Goal: Transaction & Acquisition: Purchase product/service

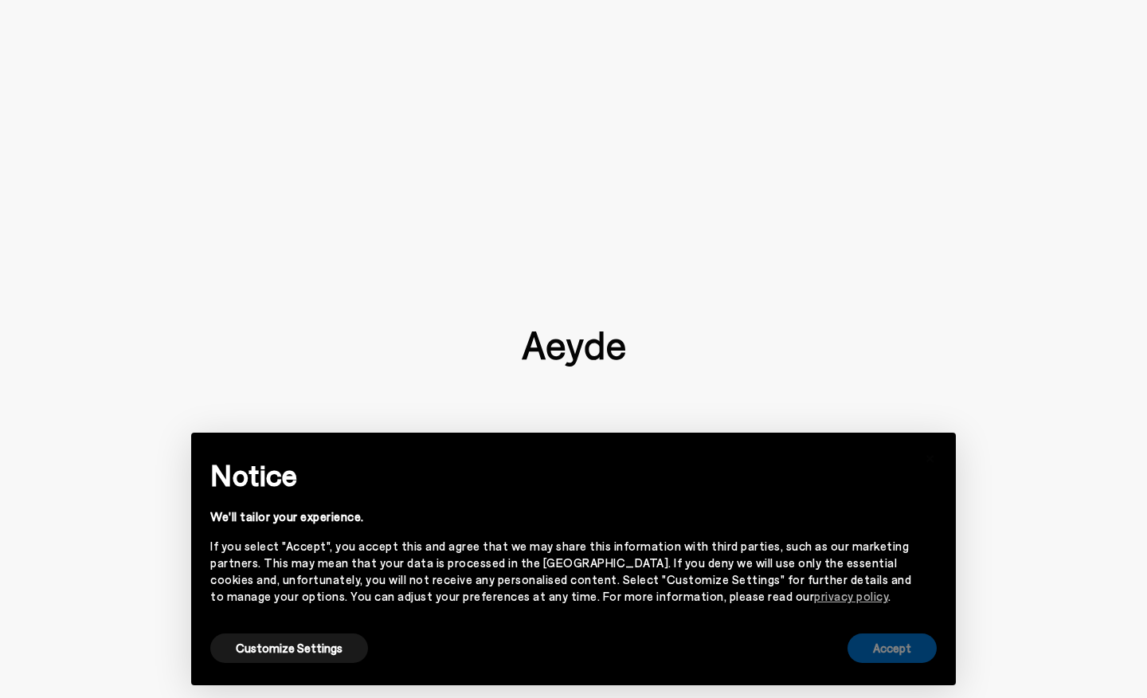
click at [902, 645] on button "Accept" at bounding box center [892, 647] width 89 height 29
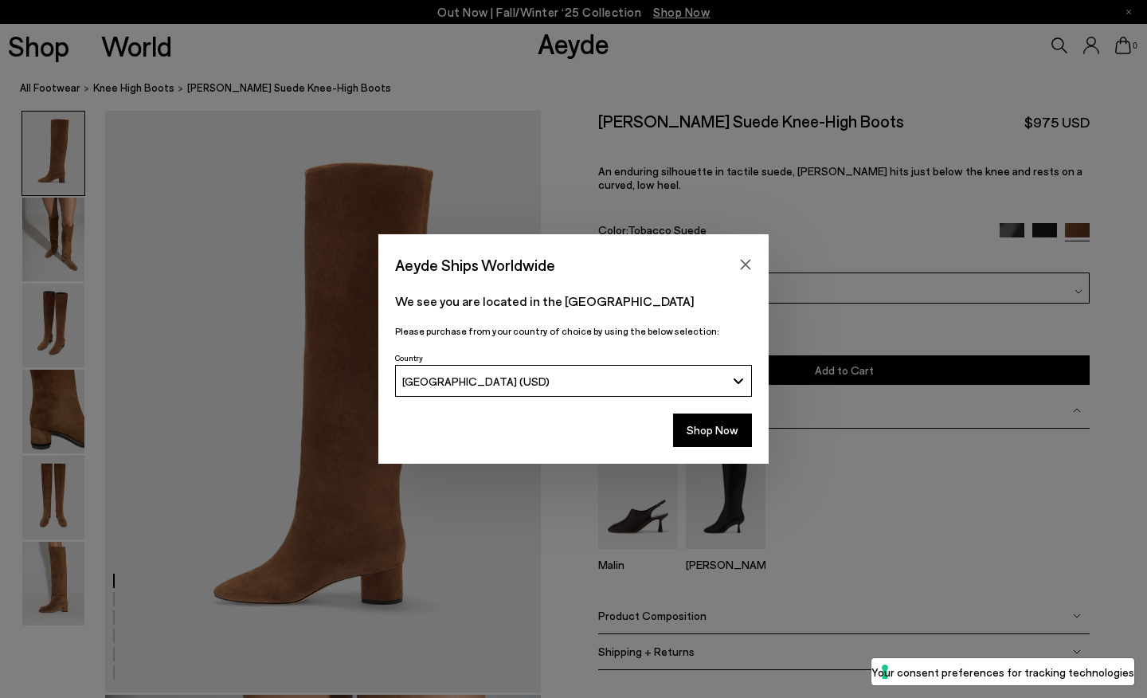
scroll to position [47, 0]
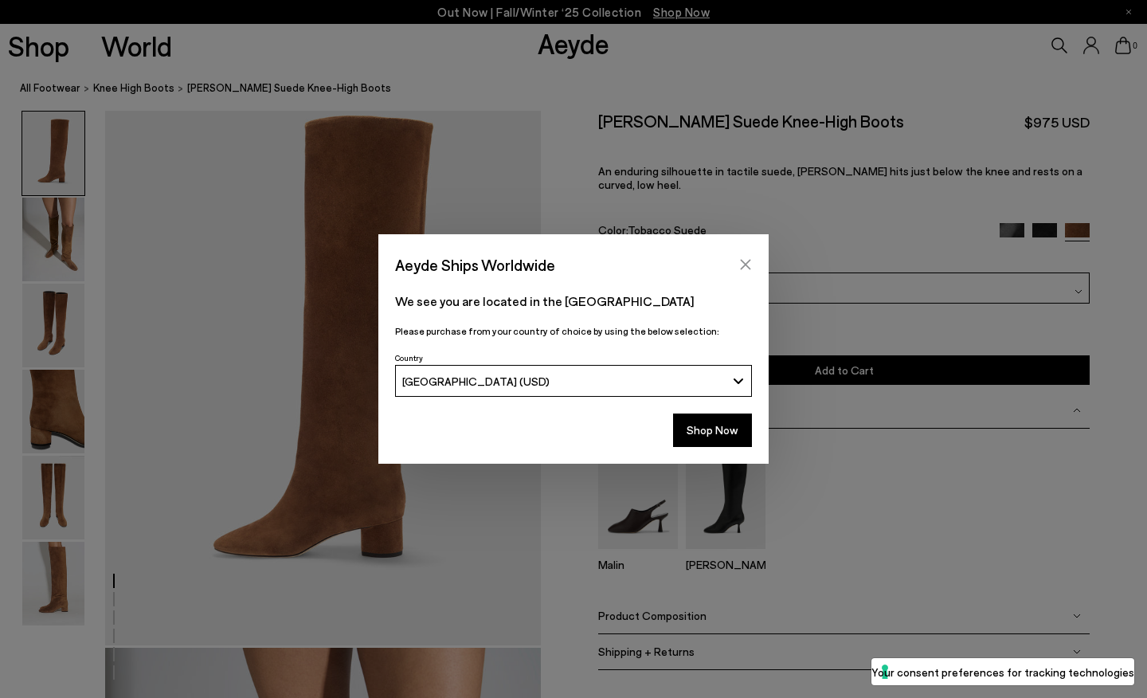
click at [747, 259] on icon "Close" at bounding box center [745, 264] width 13 height 13
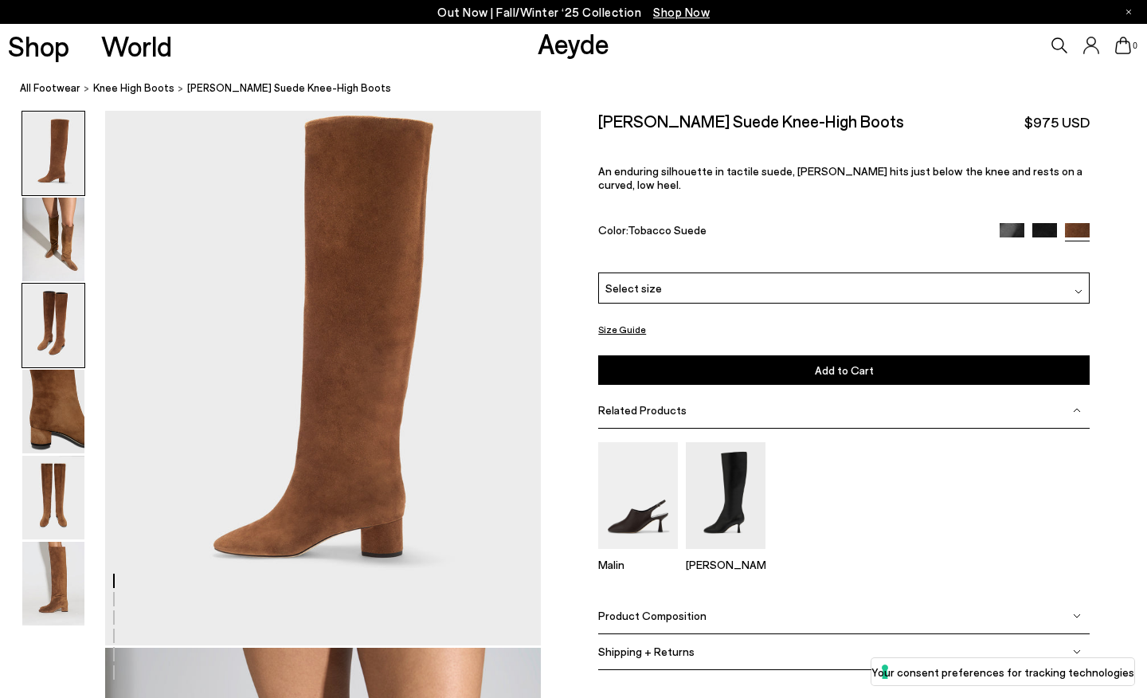
click at [48, 314] on img at bounding box center [53, 326] width 62 height 84
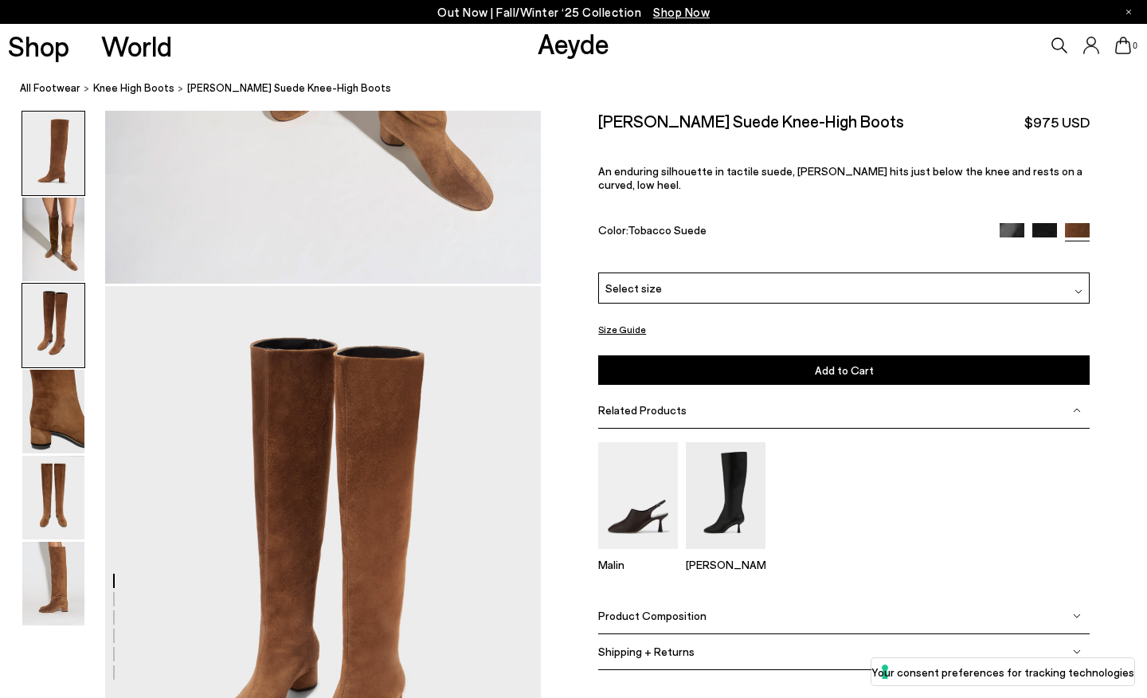
scroll to position [1168, 0]
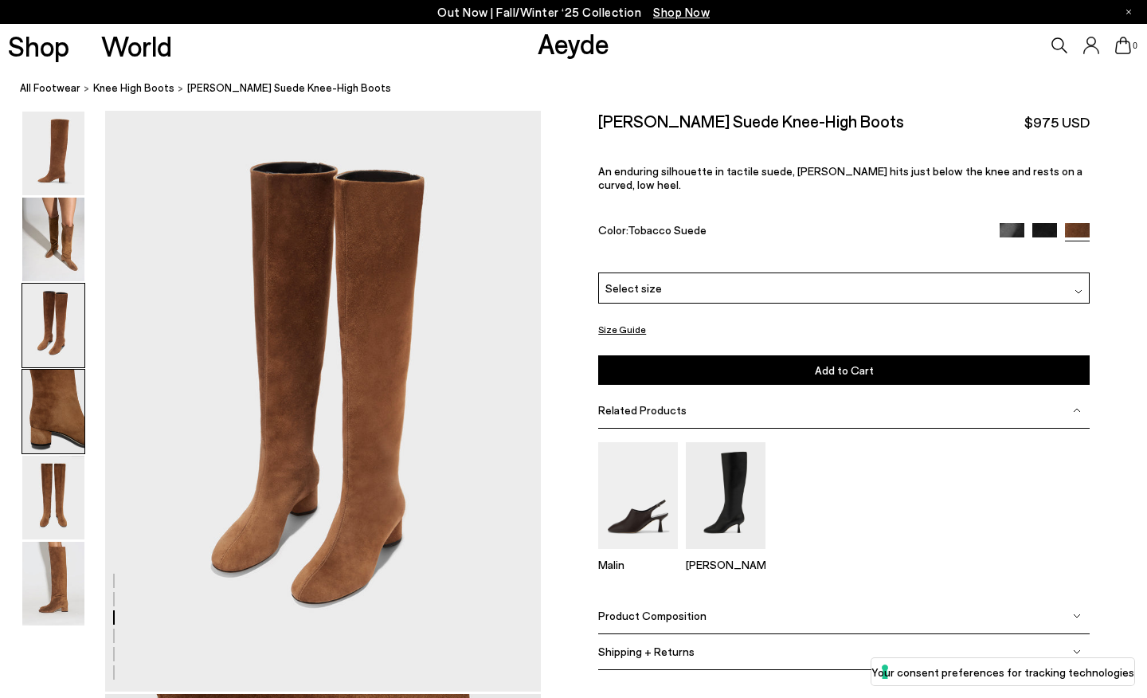
click at [44, 382] on img at bounding box center [53, 412] width 62 height 84
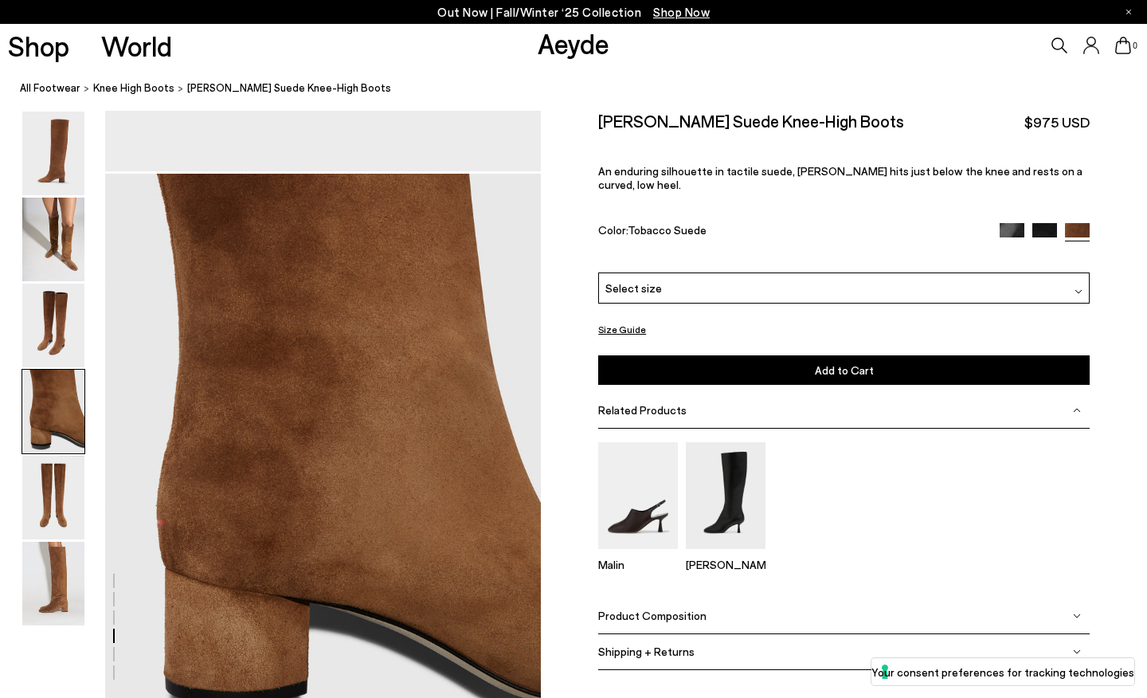
scroll to position [1752, 0]
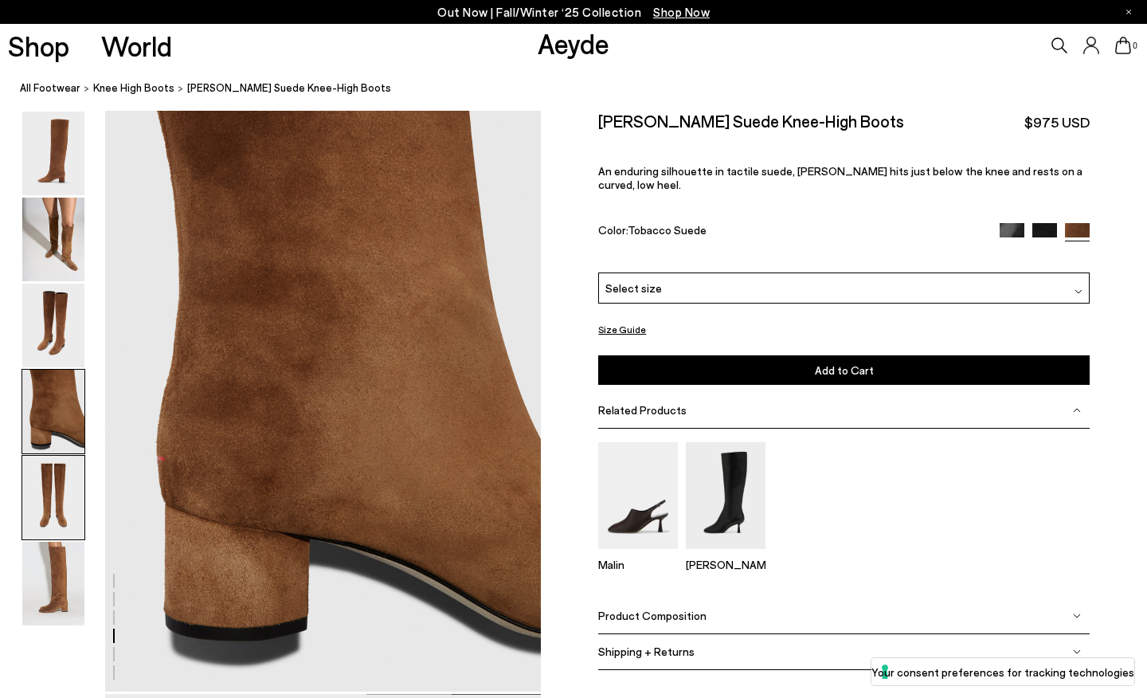
click at [49, 484] on img at bounding box center [53, 498] width 62 height 84
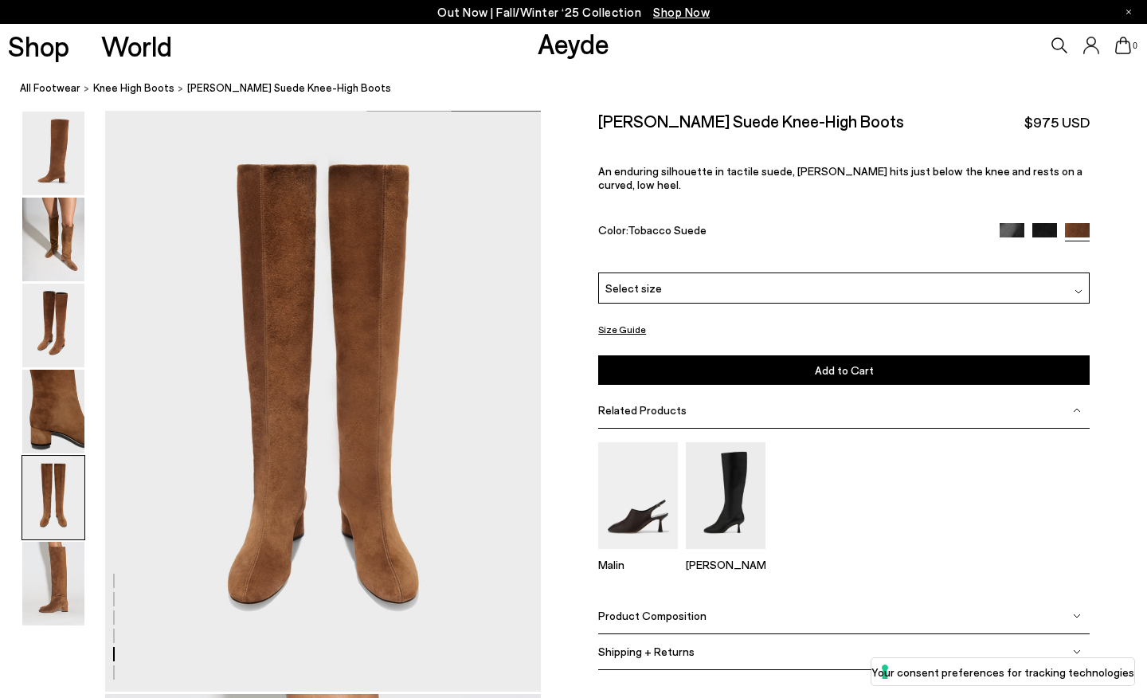
click at [1042, 222] on img at bounding box center [1045, 234] width 25 height 25
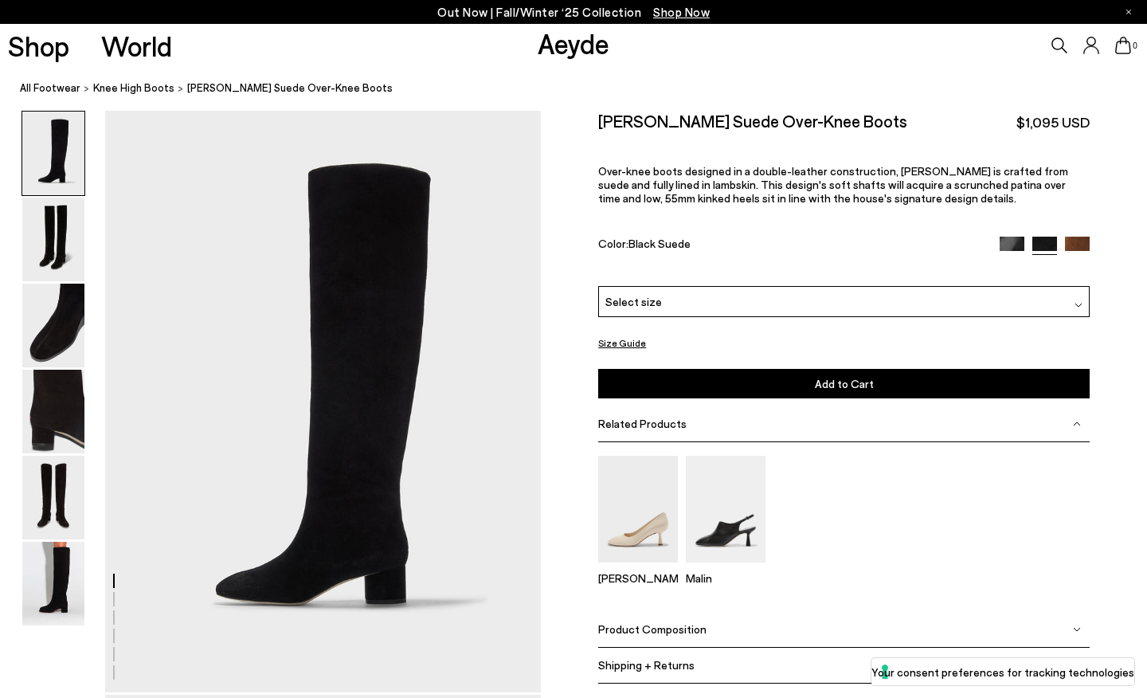
click at [1011, 241] on img at bounding box center [1012, 249] width 25 height 25
